Goal: Entertainment & Leisure: Consume media (video, audio)

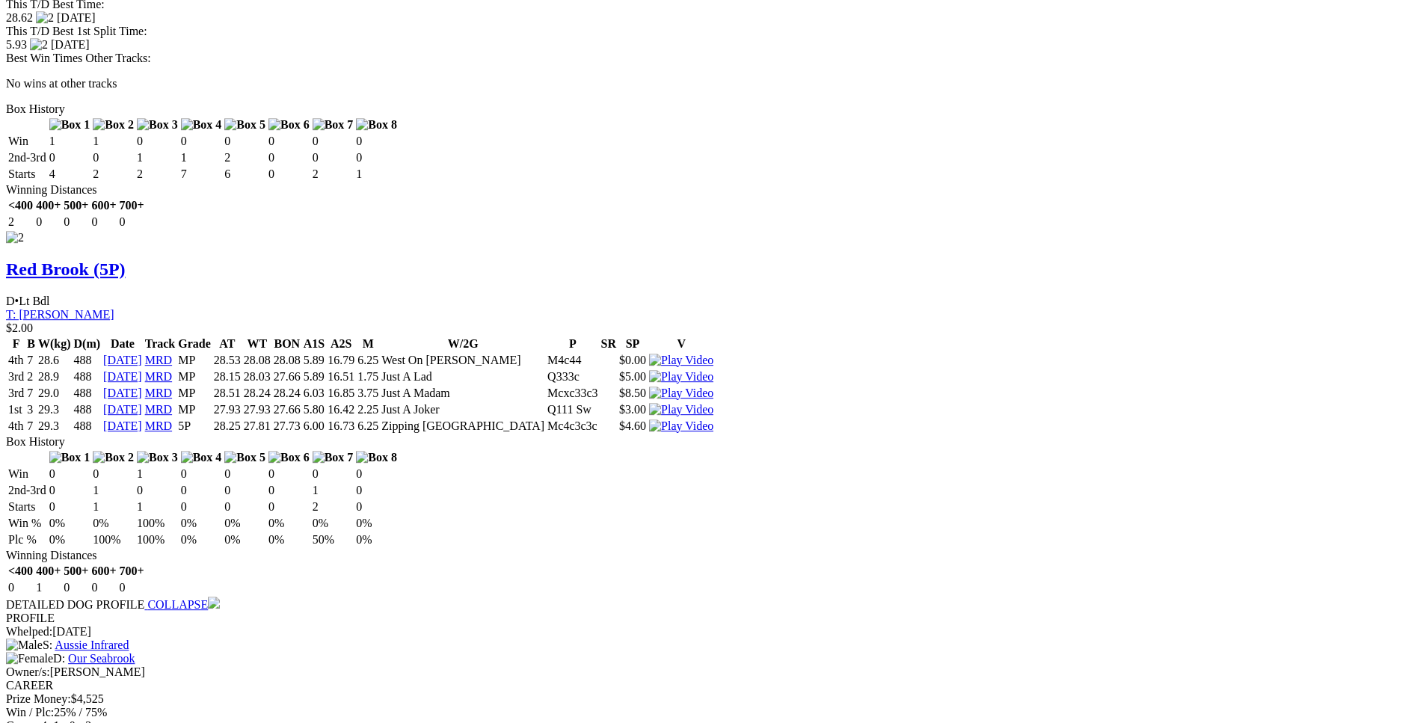
scroll to position [2363, 0]
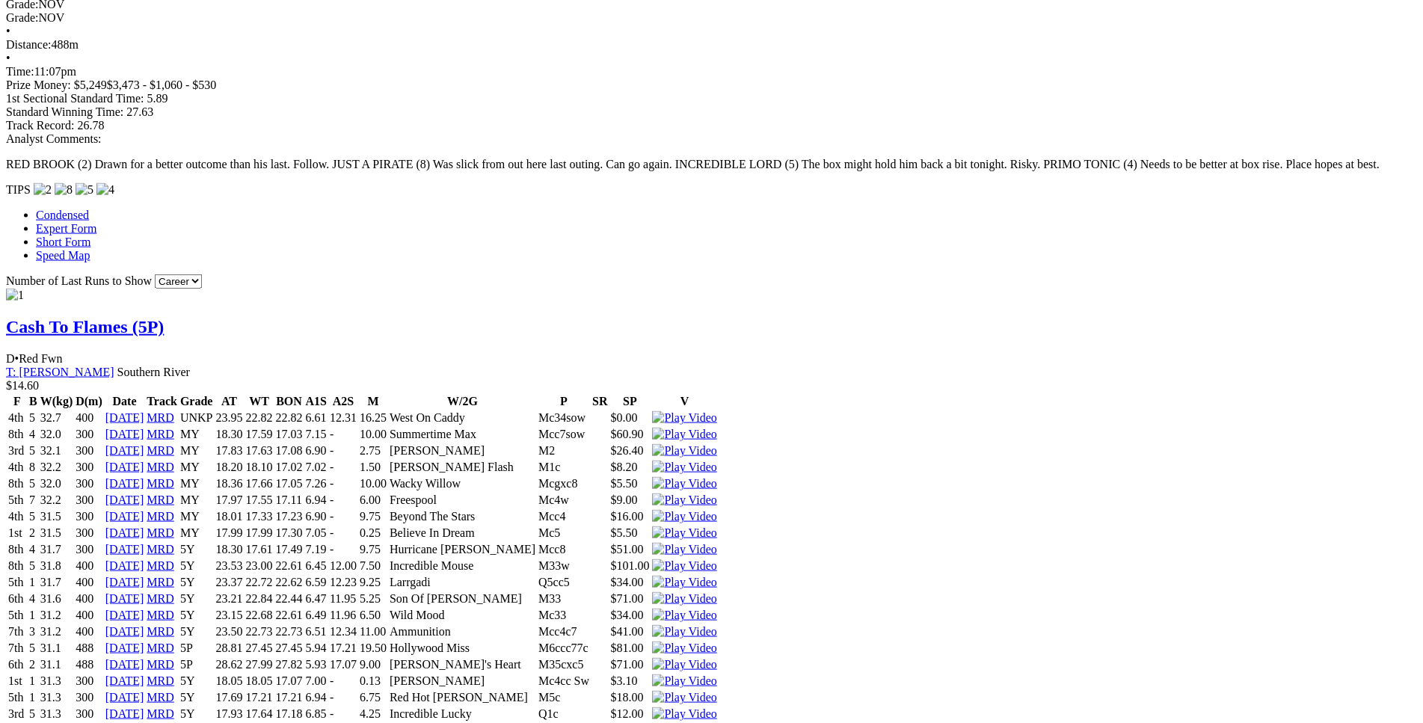
scroll to position [1189, 0]
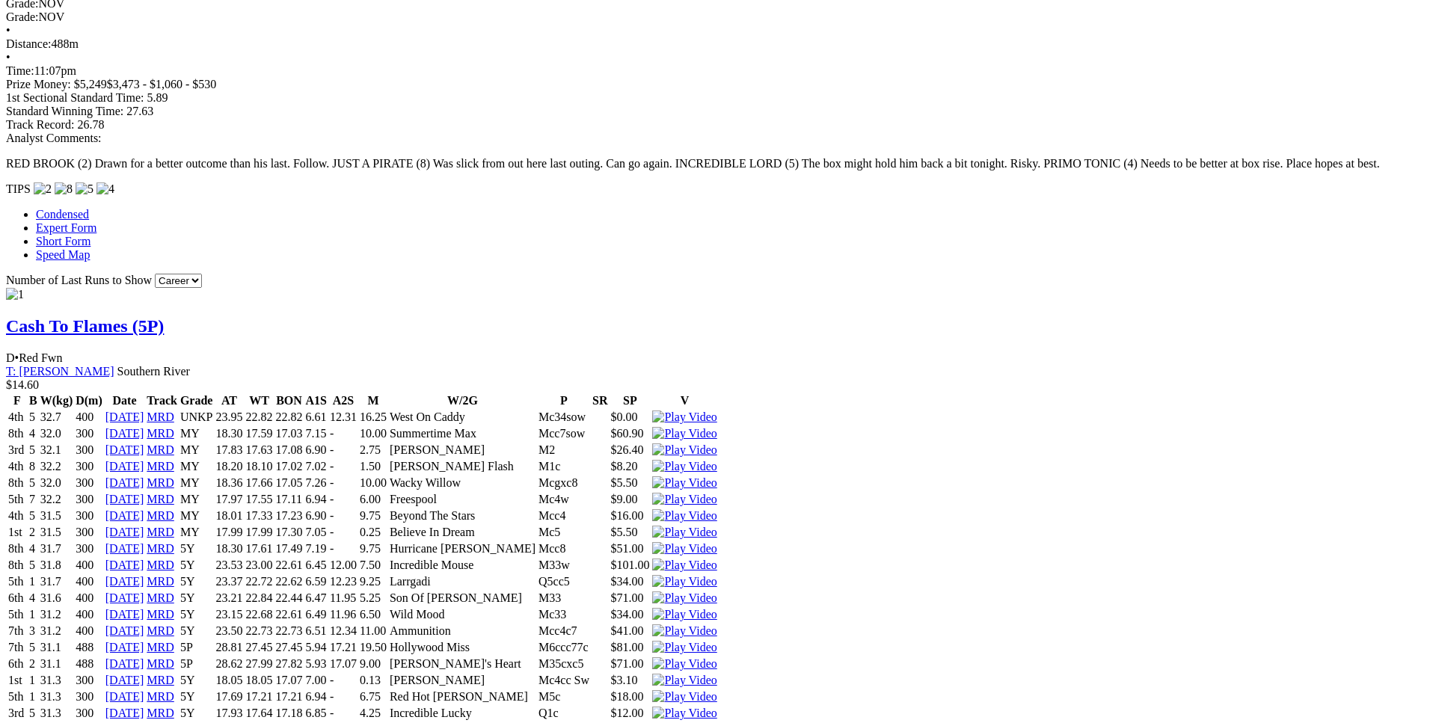
drag, startPoint x: 1125, startPoint y: 480, endPoint x: 1125, endPoint y: 466, distance: 14.2
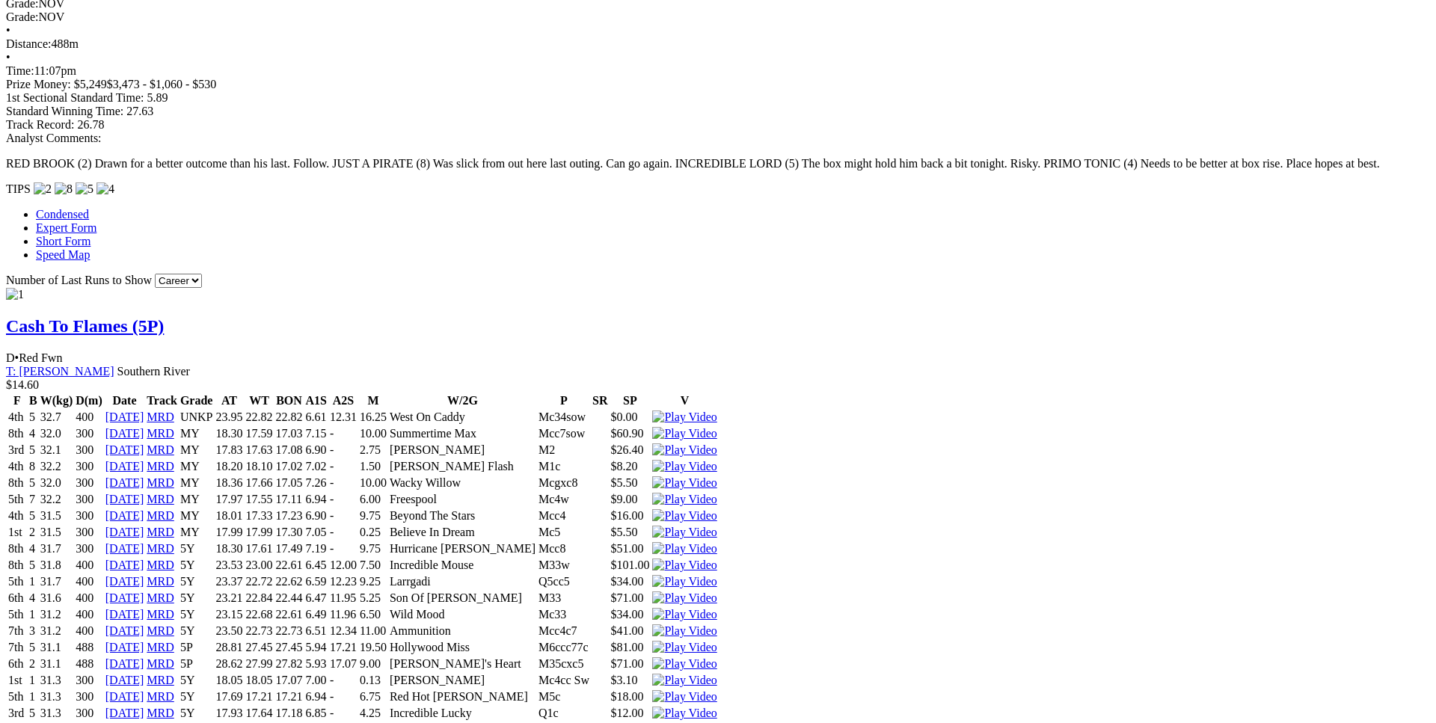
drag, startPoint x: 1211, startPoint y: 474, endPoint x: 1167, endPoint y: 411, distance: 76.3
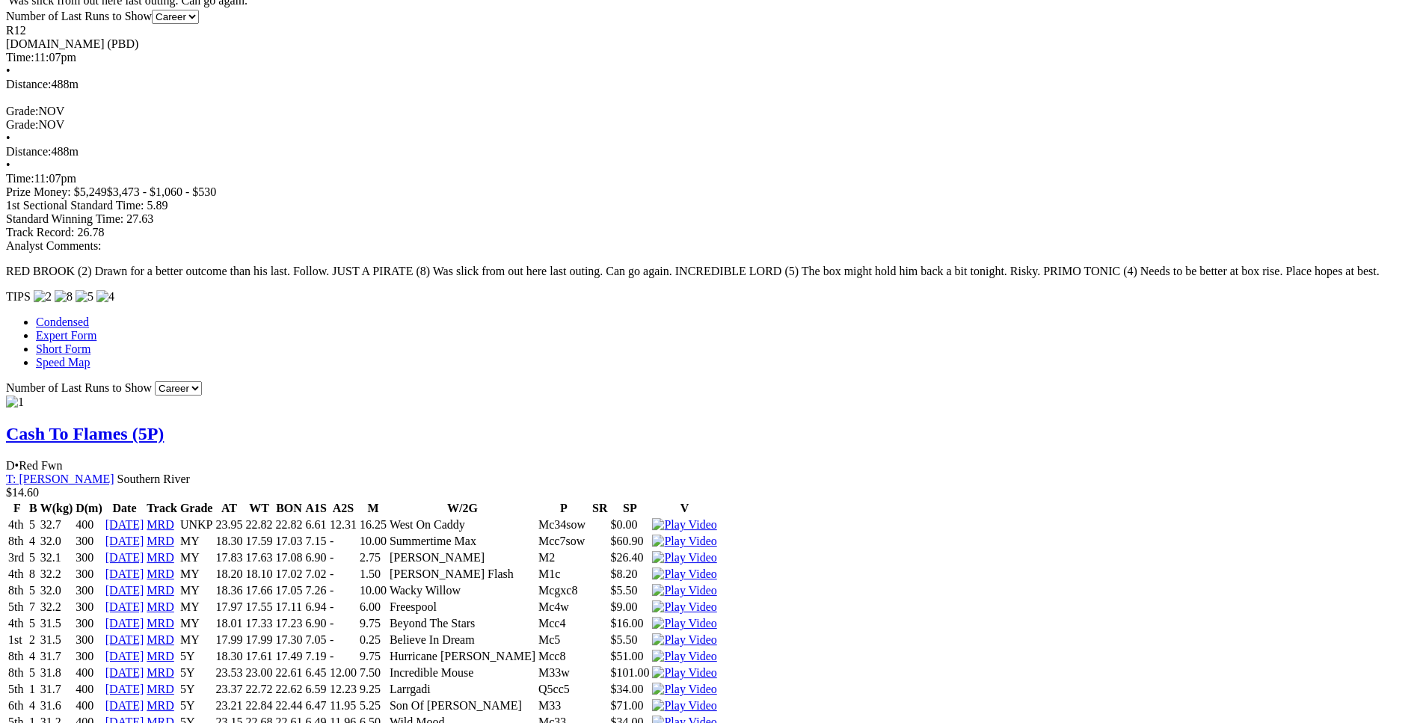
scroll to position [1080, 0]
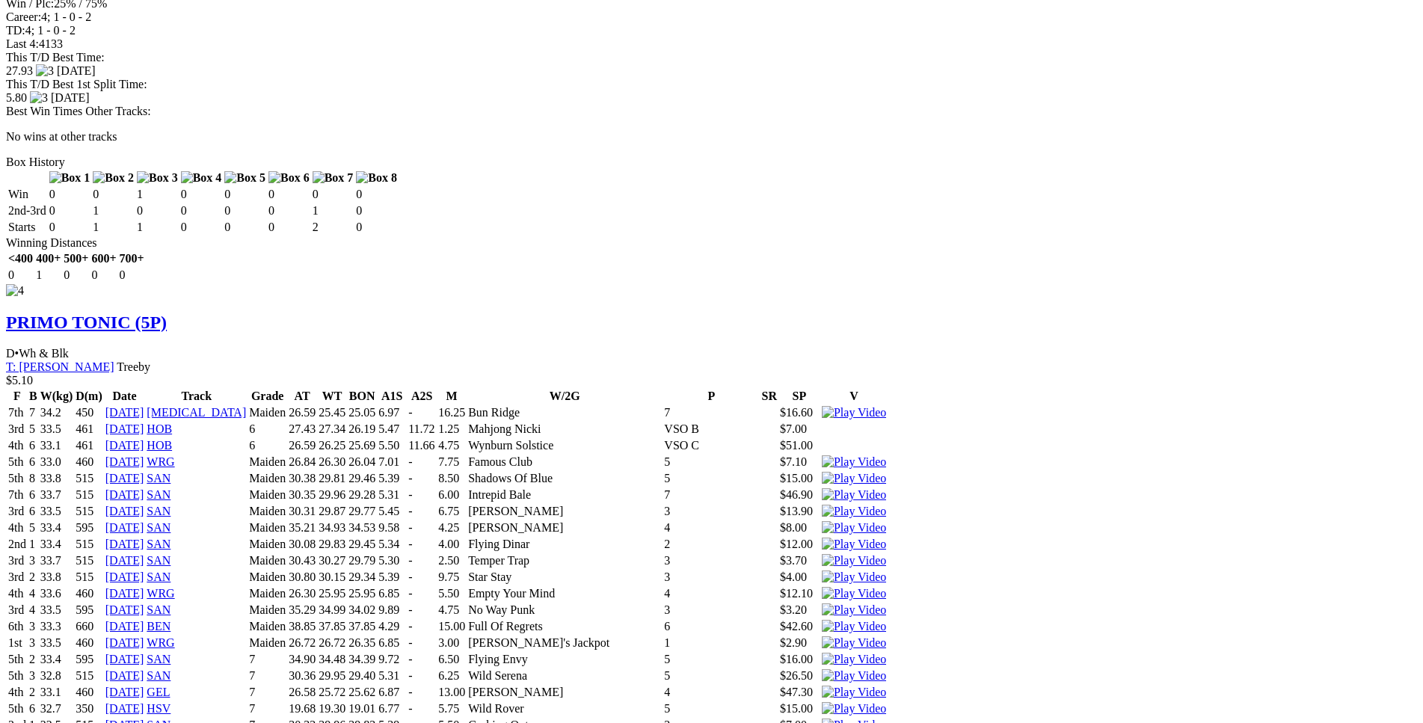
scroll to position [3075, 0]
